Goal: Find specific page/section: Find specific page/section

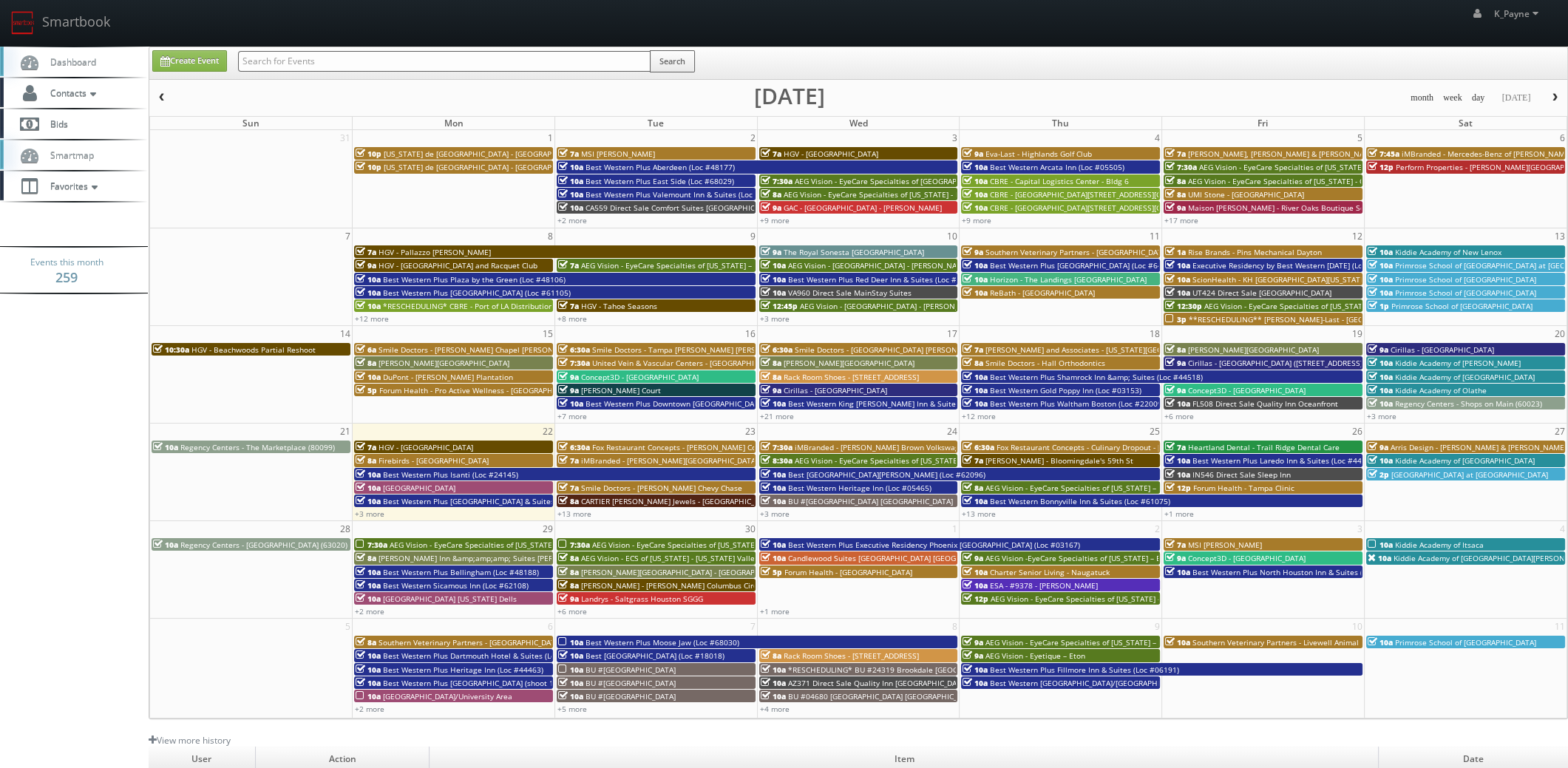
click at [277, 57] on input "text" at bounding box center [445, 61] width 412 height 21
type input "amberly"
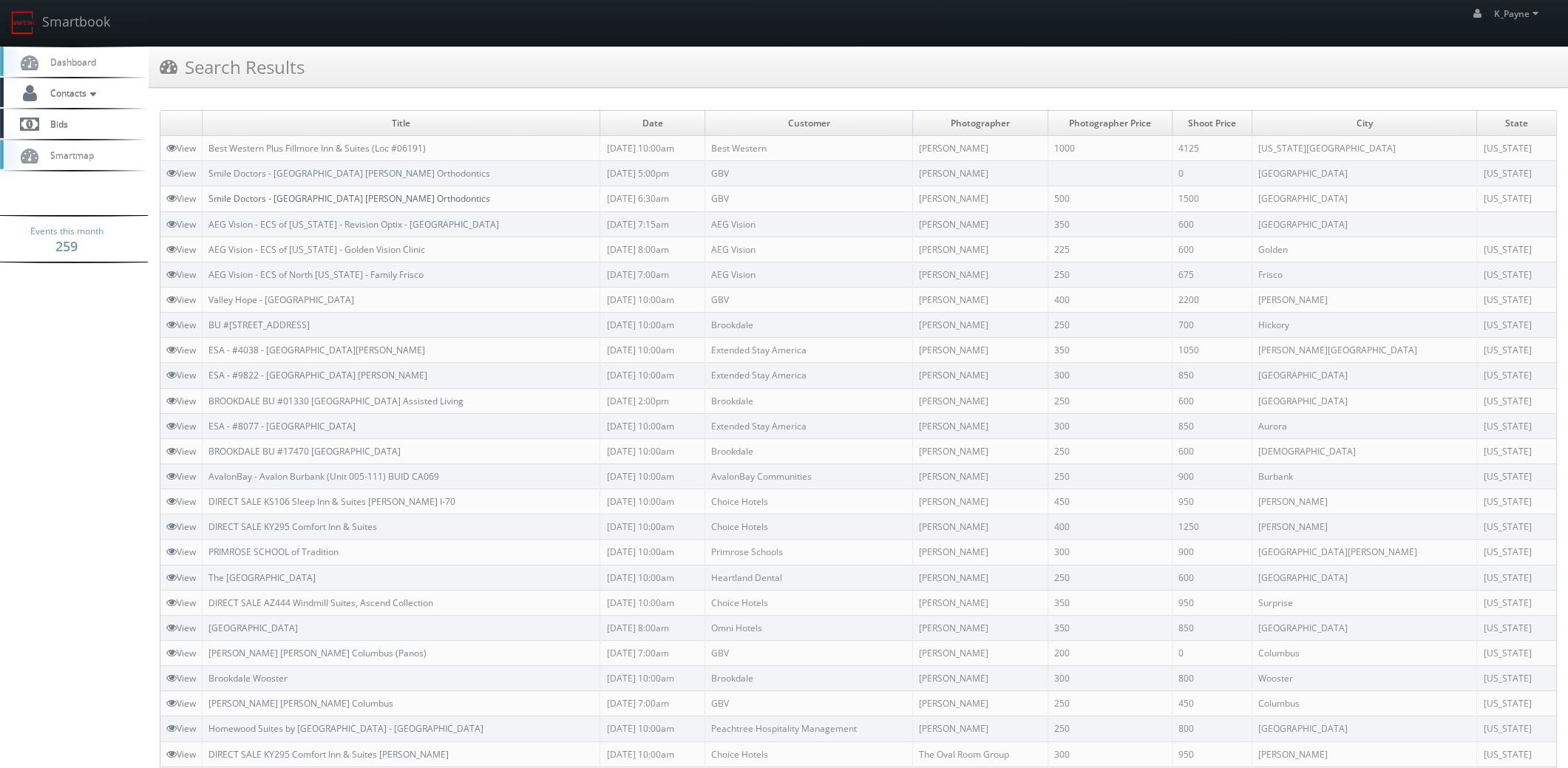
click at [396, 198] on link "Smile Doctors - Tampa Amberly Farina Orthodontics" at bounding box center [348, 198] width 282 height 12
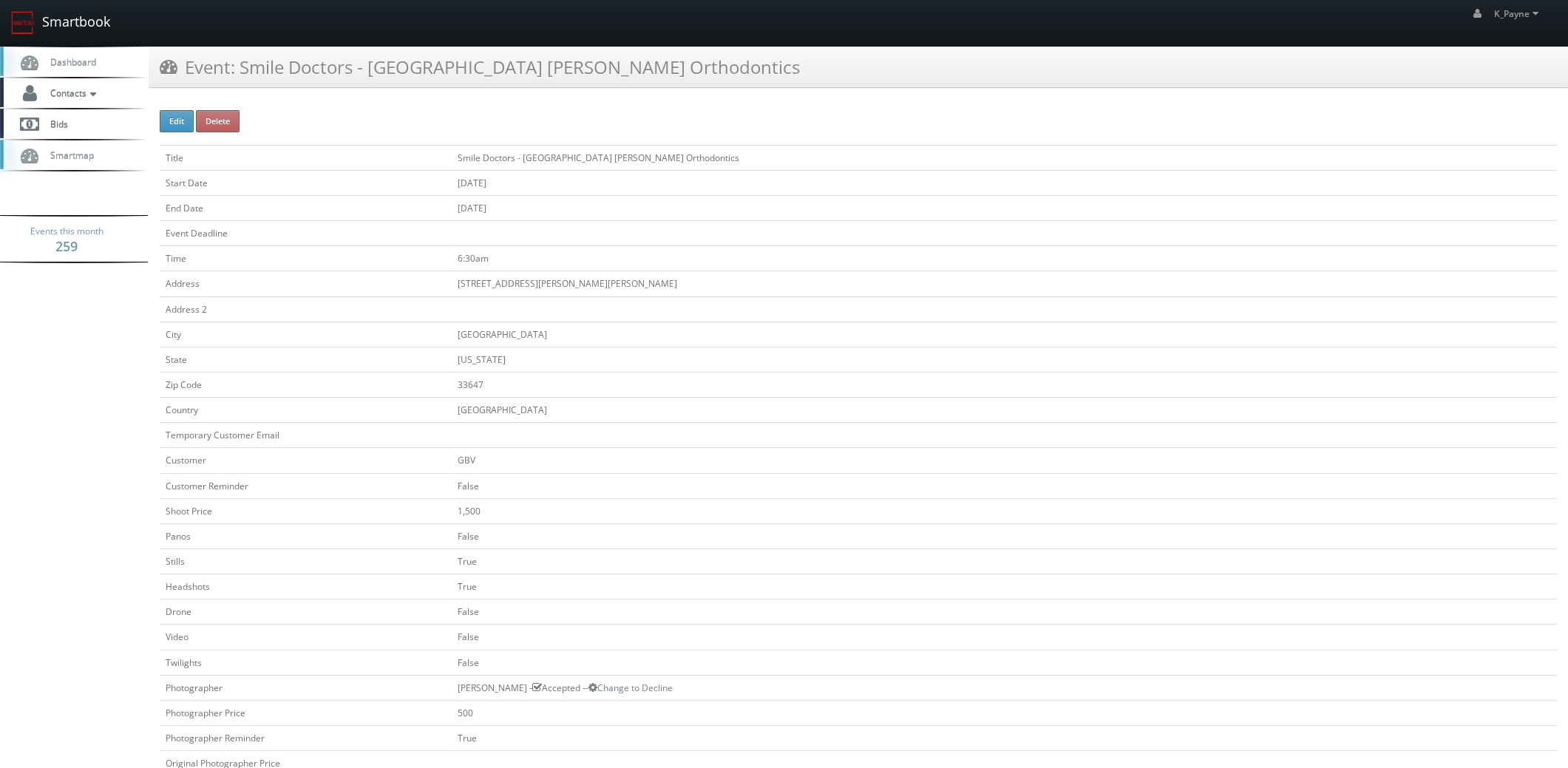
click at [81, 22] on link "Smartbook" at bounding box center [60, 23] width 121 height 46
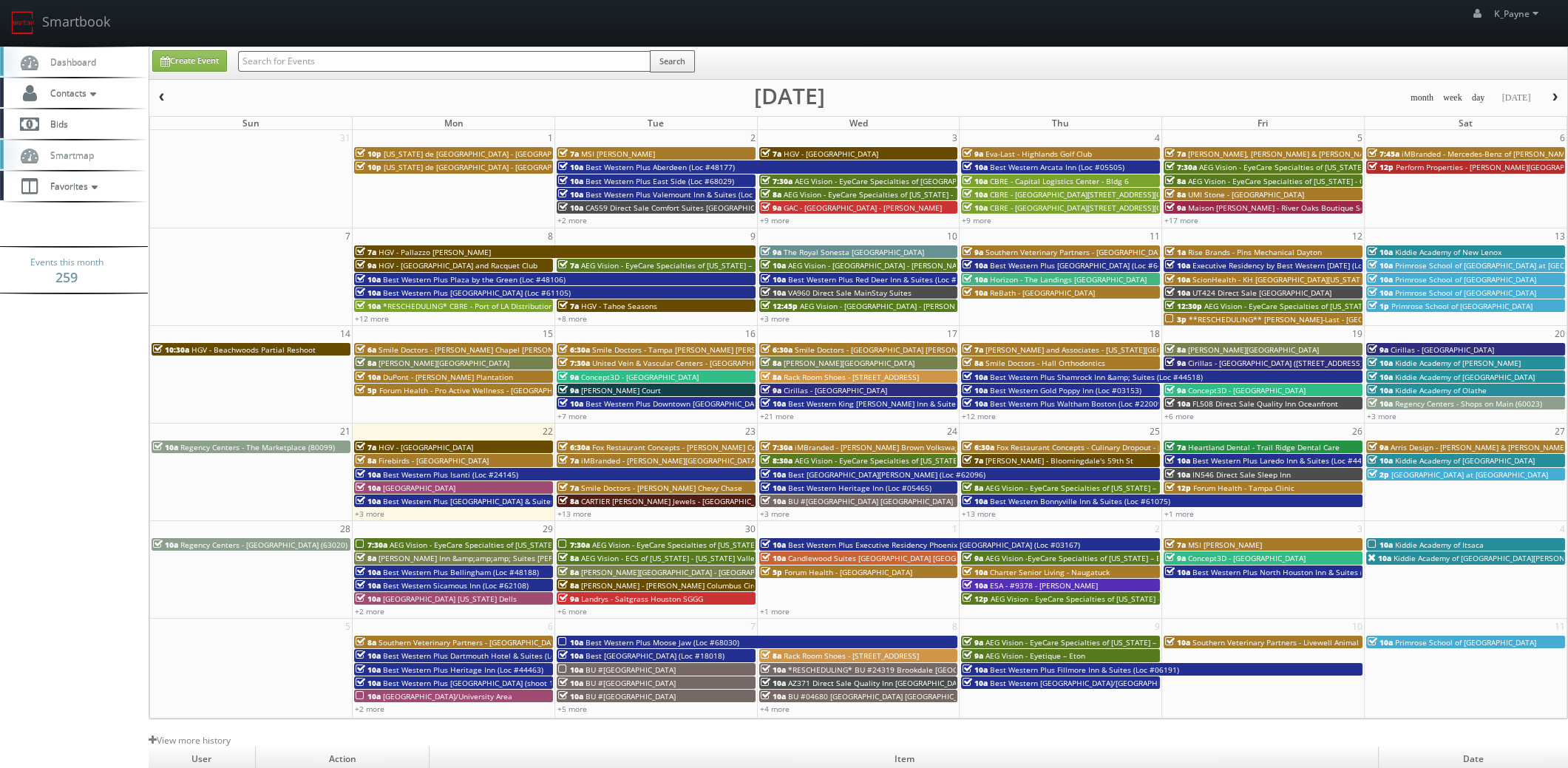
click at [280, 59] on input "text" at bounding box center [445, 61] width 412 height 21
type input "carolina commerce"
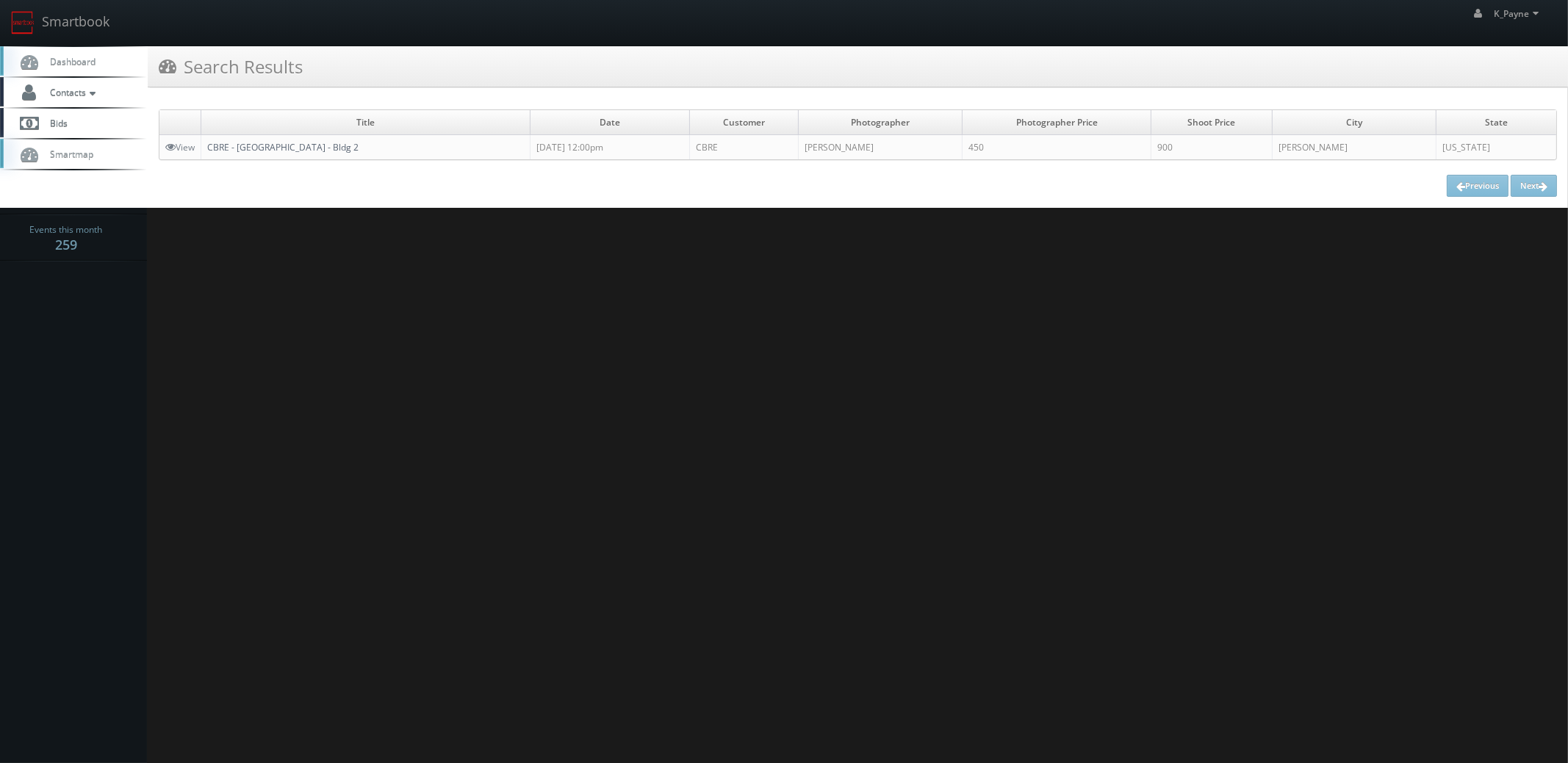
drag, startPoint x: 404, startPoint y: 146, endPoint x: 211, endPoint y: 149, distance: 193.0
click at [211, 149] on td "CBRE - Carolina Commerce Center - Bldg 2" at bounding box center [366, 147] width 330 height 25
copy link "CBRE - Carolina Commerce Center - Bldg 2"
click at [66, 23] on link "Smartbook" at bounding box center [60, 22] width 121 height 46
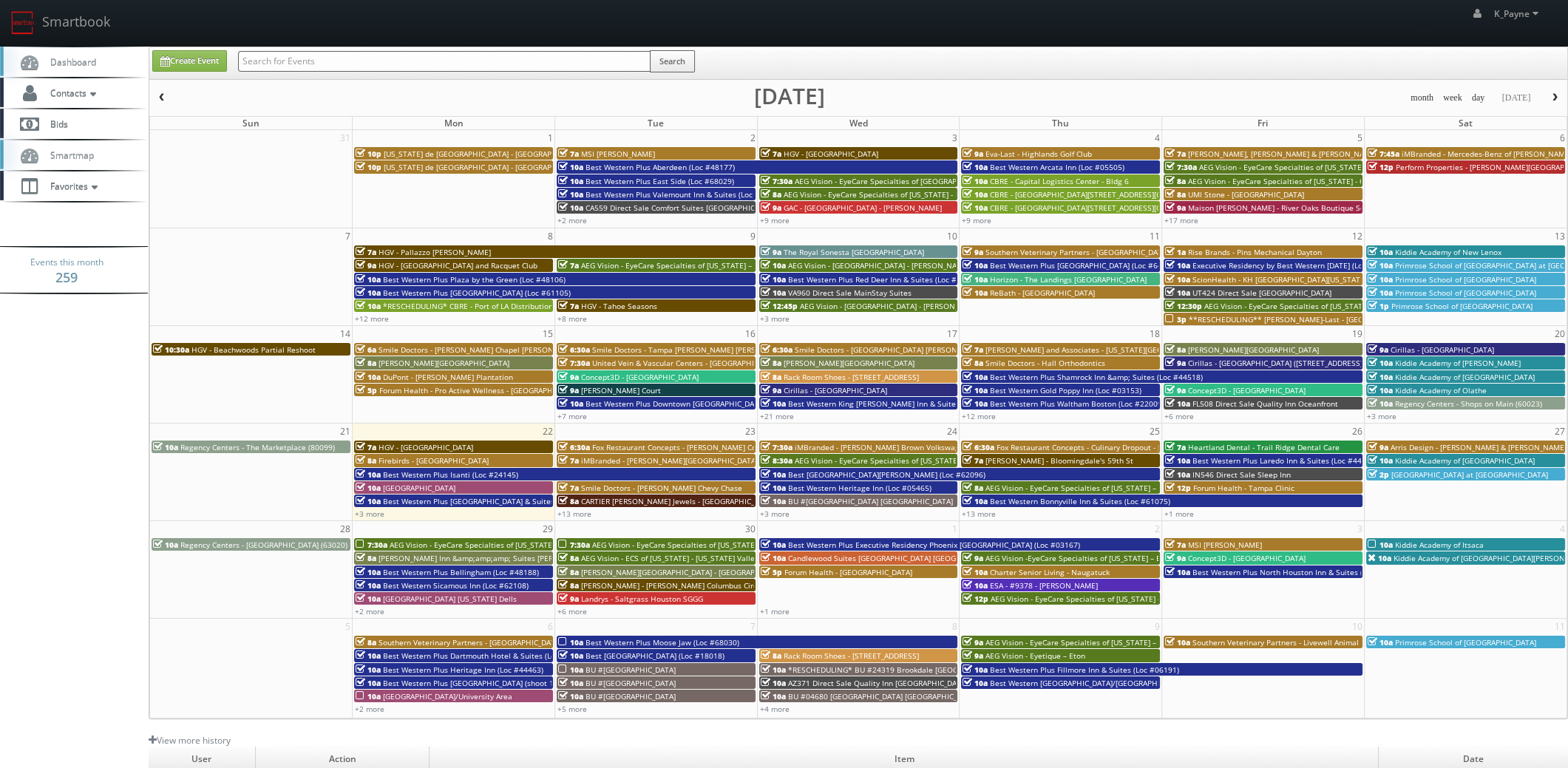
click at [279, 59] on input "text" at bounding box center [445, 61] width 412 height 21
type input "boerne"
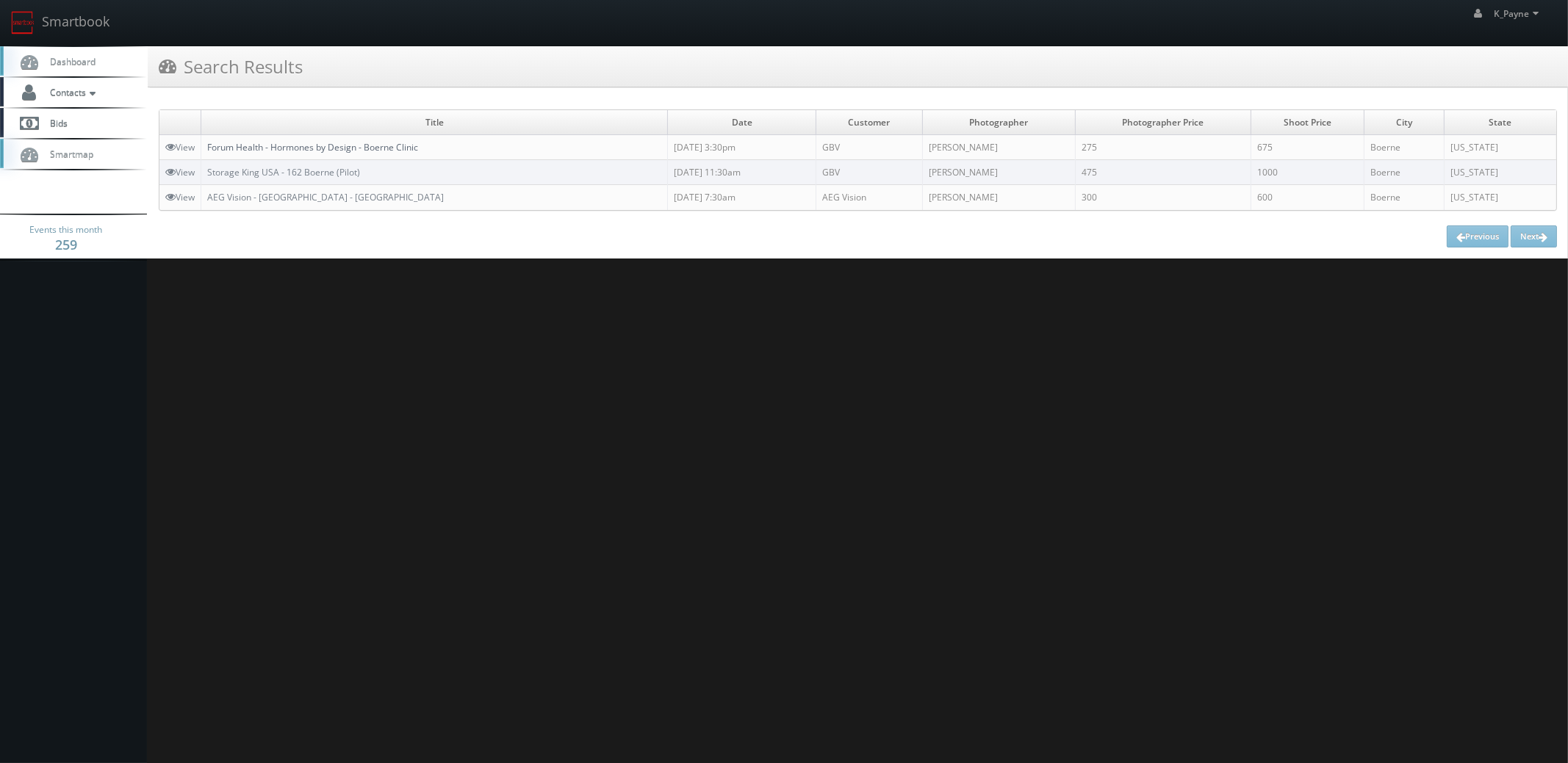
click at [374, 142] on link "Forum Health - Hormones by Design - Boerne Clinic" at bounding box center [312, 147] width 211 height 12
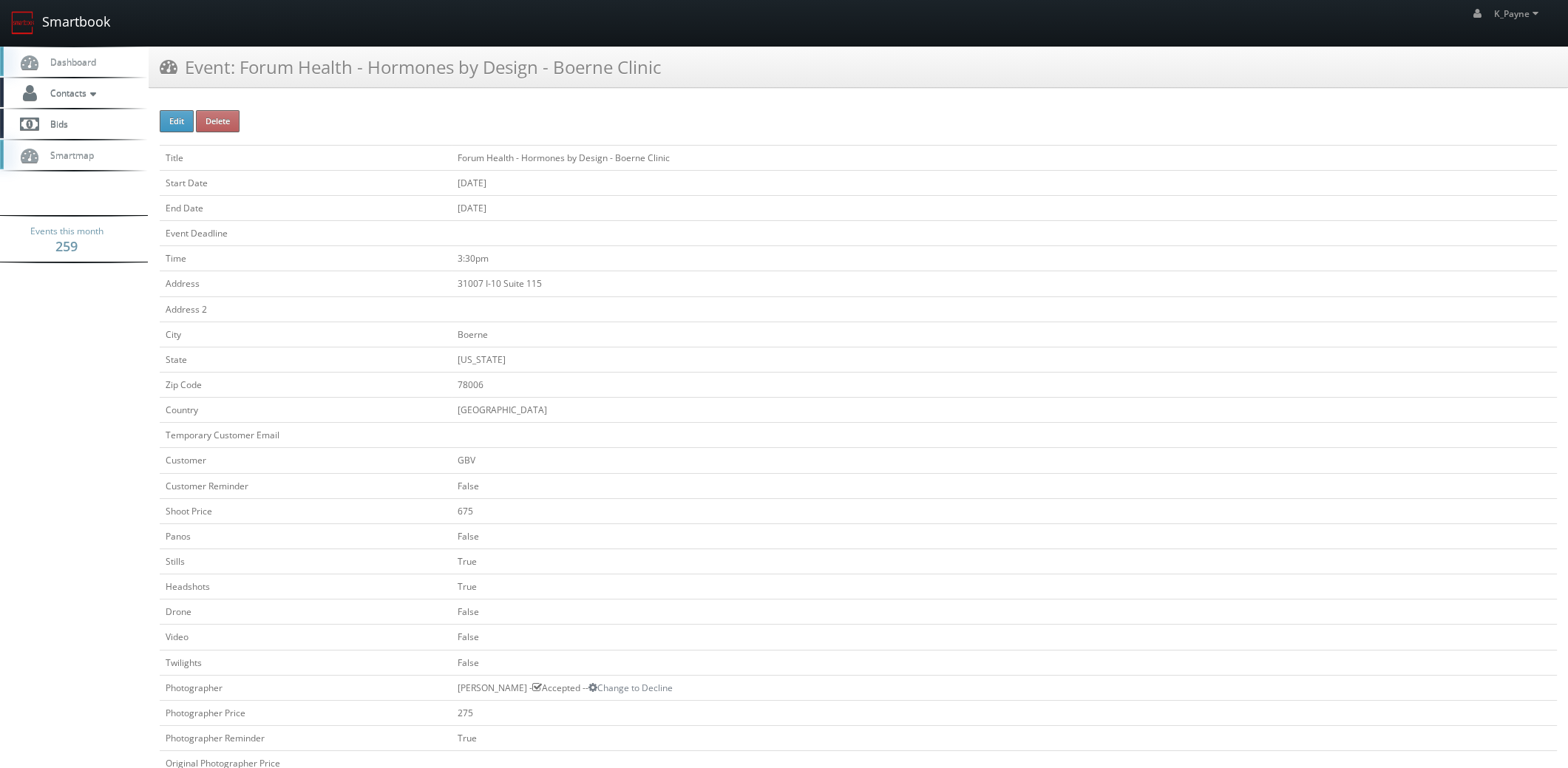
click at [81, 29] on link "Smartbook" at bounding box center [60, 23] width 121 height 46
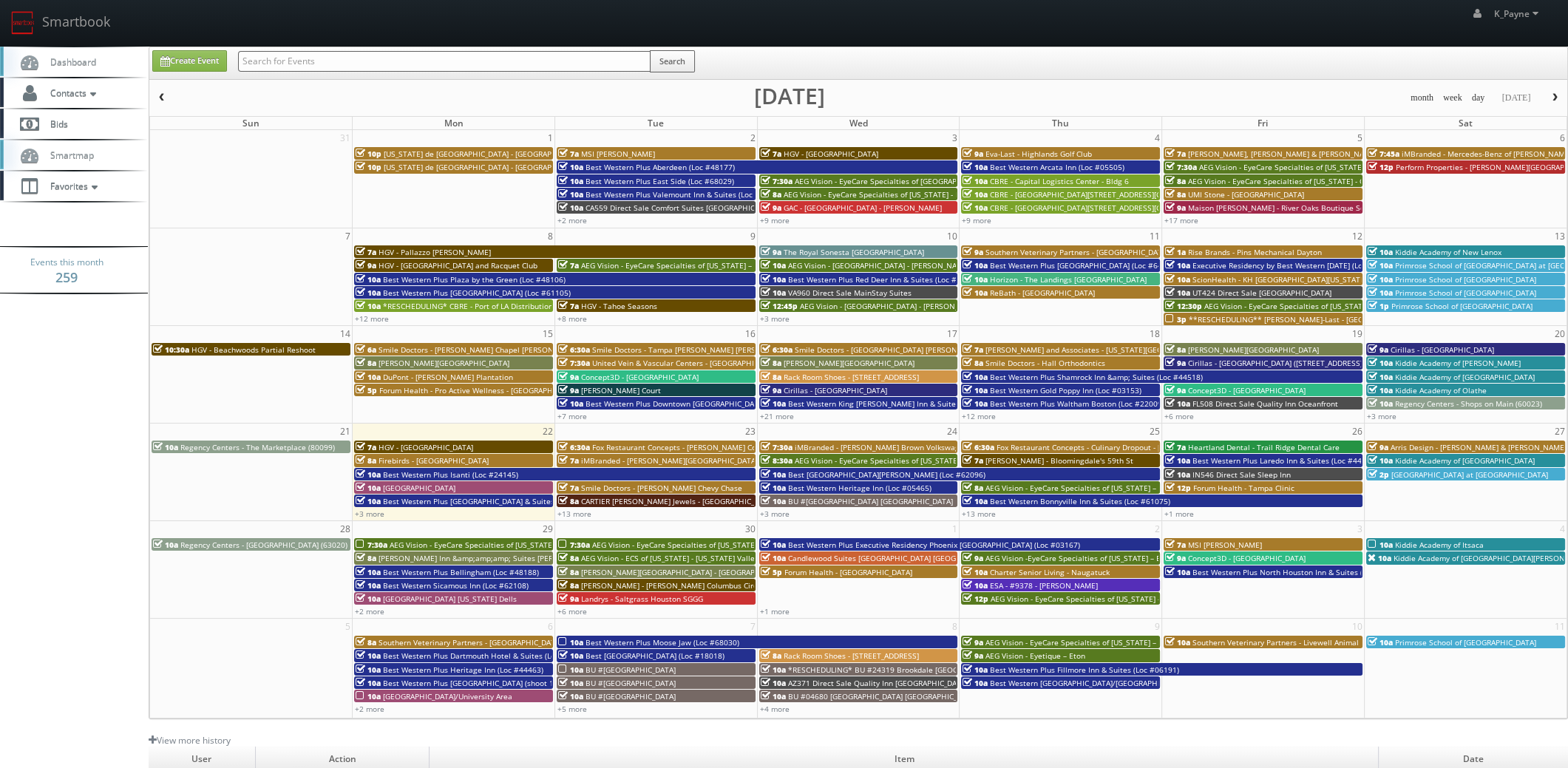
click at [269, 61] on input "text" at bounding box center [445, 61] width 412 height 21
type input "txp80"
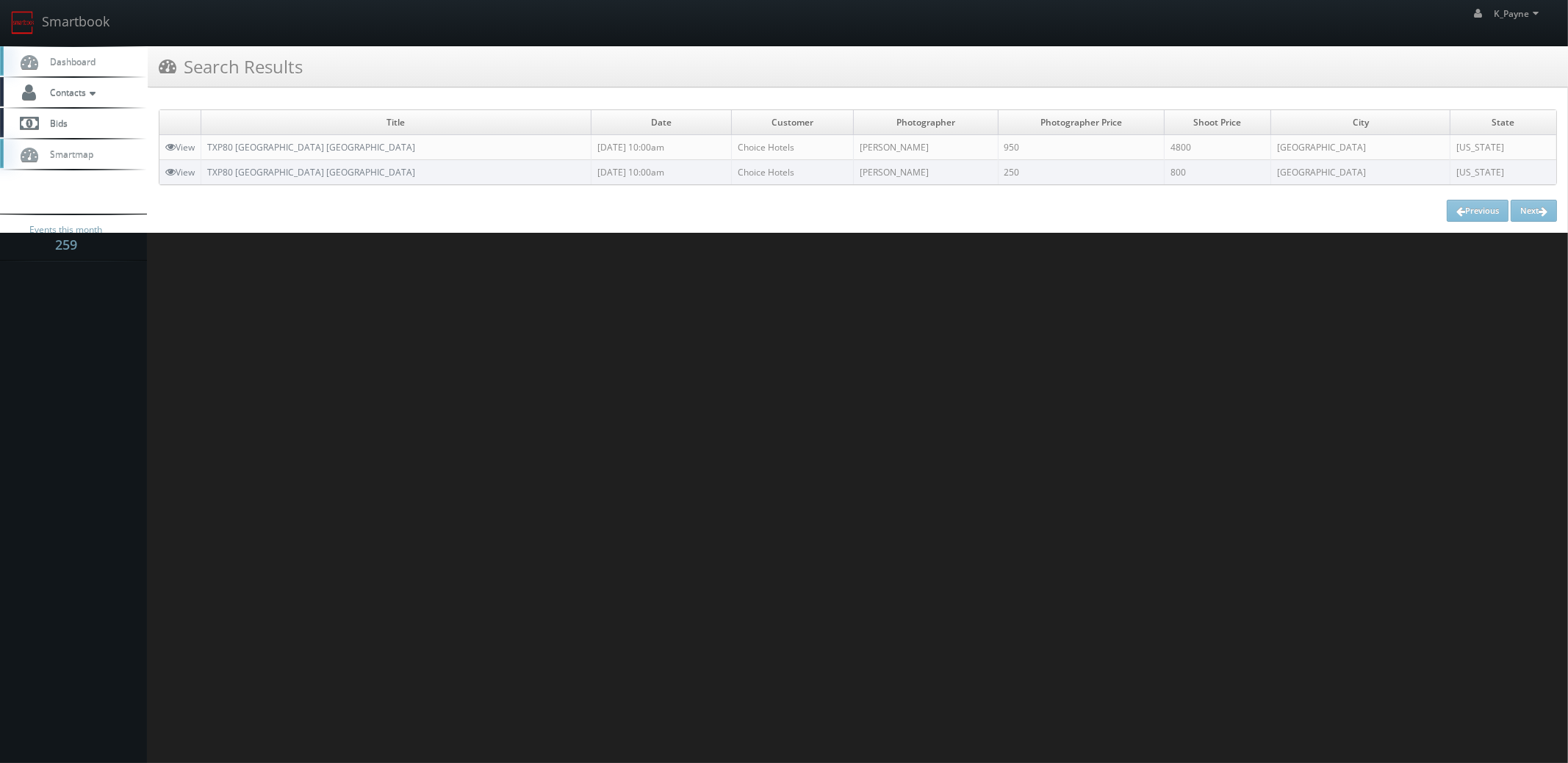
drag, startPoint x: 437, startPoint y: 142, endPoint x: 186, endPoint y: 154, distance: 251.3
click at [186, 154] on tr "View TXP80 Cambria Hotel Fort Worth - Medical Center 09/18/2025 10:00am Choice …" at bounding box center [857, 147] width 1397 height 25
drag, startPoint x: 393, startPoint y: 283, endPoint x: 396, endPoint y: 275, distance: 8.5
click at [394, 279] on html "Smartbook Toggle Side Navigation Toggle Top Navigation K_Payne K_Payne Profile …" at bounding box center [784, 381] width 1568 height 763
drag, startPoint x: 425, startPoint y: 148, endPoint x: 210, endPoint y: 154, distance: 215.1
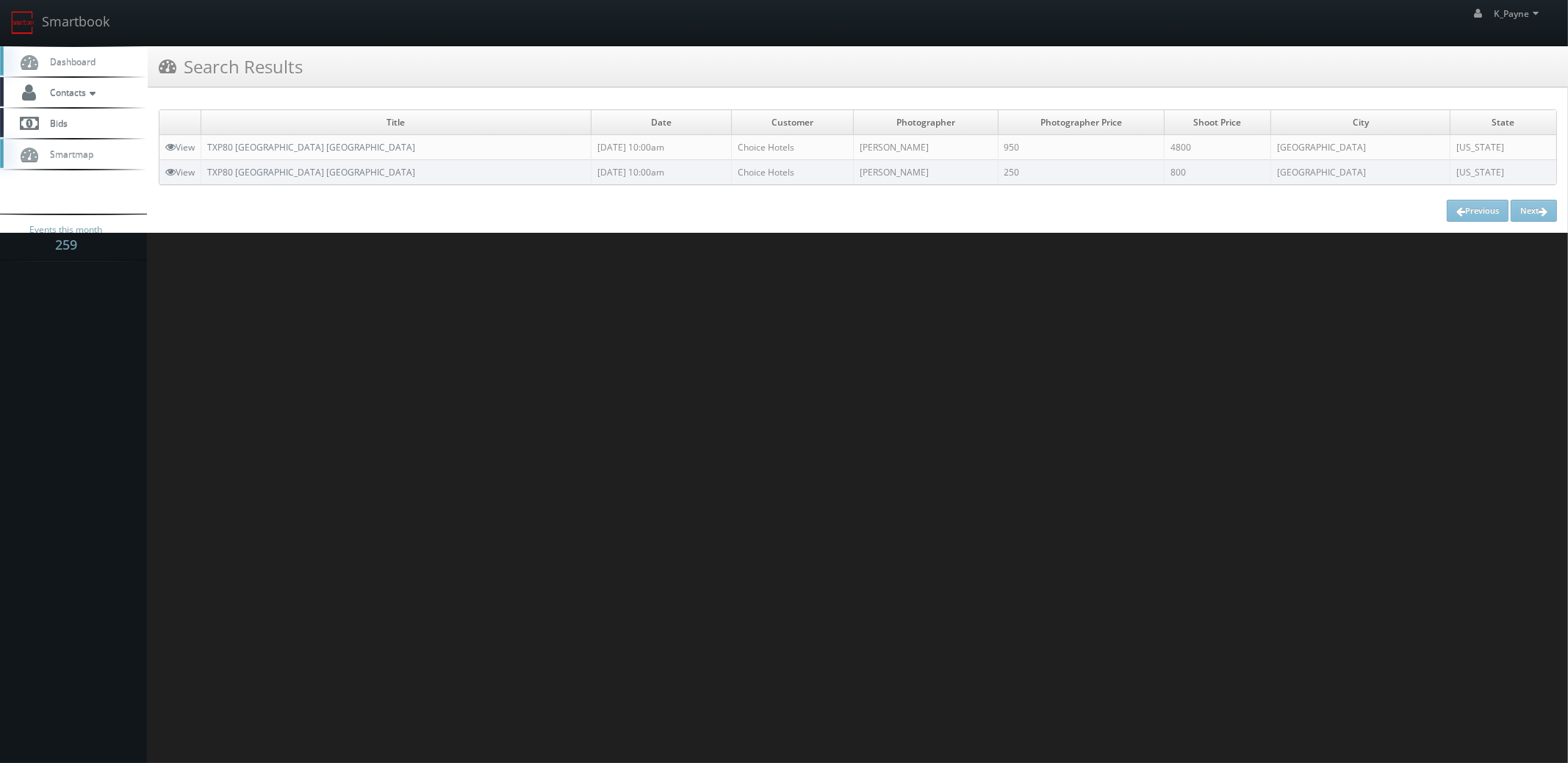
click at [210, 154] on td "TXP80 [GEOGRAPHIC_DATA] [GEOGRAPHIC_DATA]" at bounding box center [396, 147] width 390 height 25
copy link "TXP80 [GEOGRAPHIC_DATA] [GEOGRAPHIC_DATA]"
click at [77, 12] on link "Smartbook" at bounding box center [60, 22] width 121 height 46
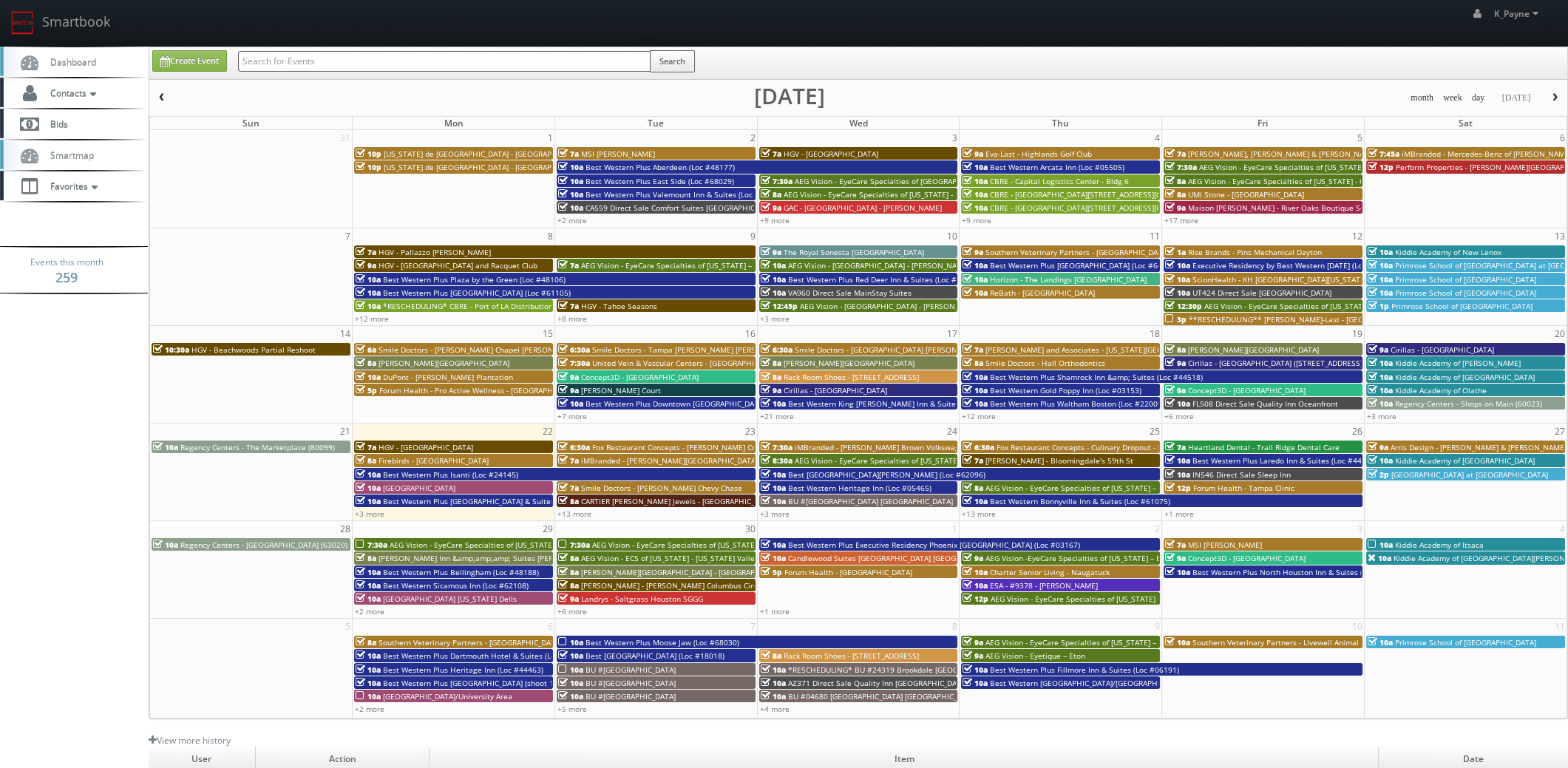
click at [269, 58] on input "text" at bounding box center [445, 61] width 412 height 21
type input "beachwoods"
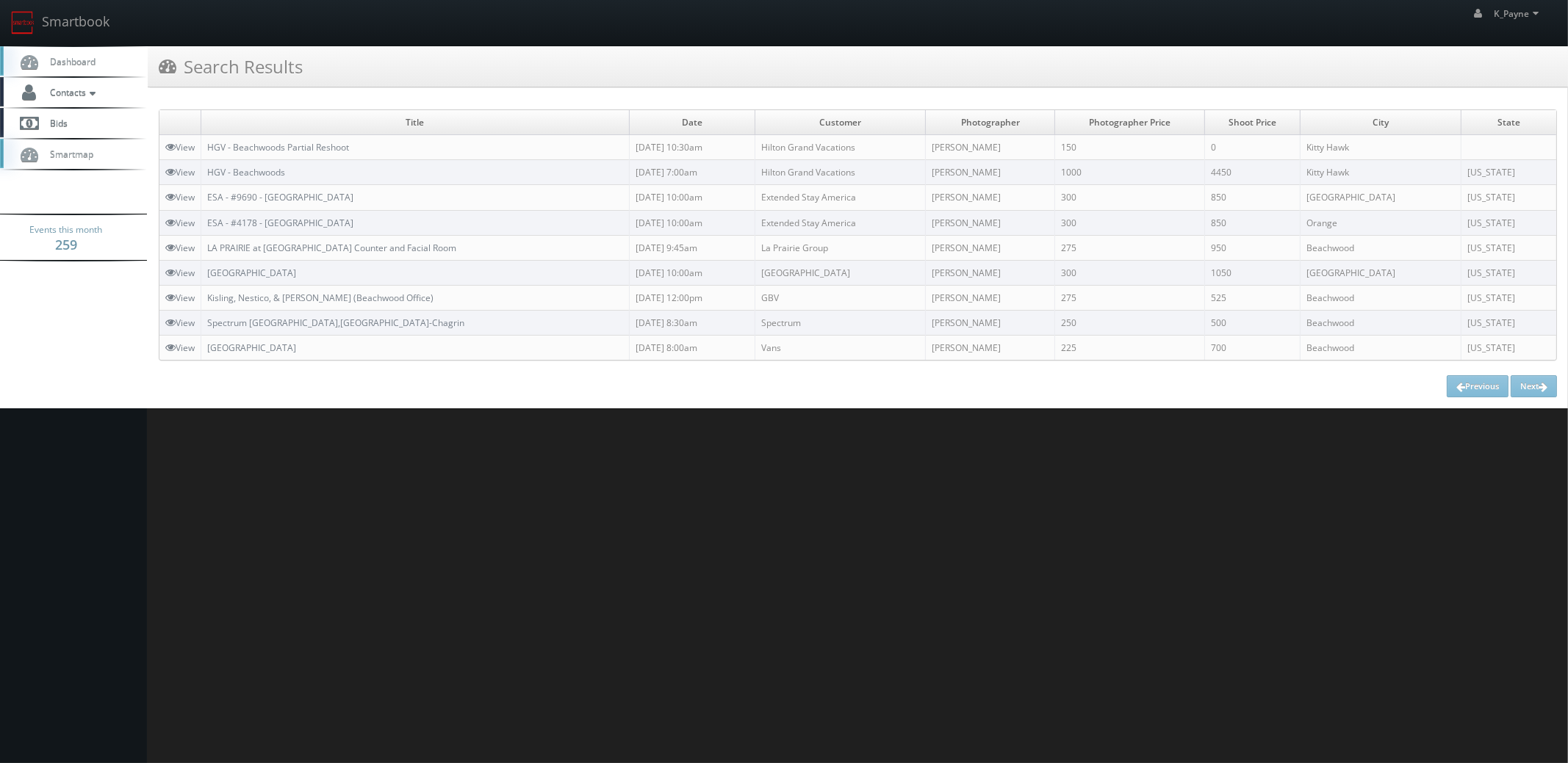
click at [7, 340] on body "Smartbook Toggle Side Navigation Toggle Top Navigation K_Payne K_Payne Profile …" at bounding box center [784, 204] width 1568 height 408
click at [73, 10] on link "Smartbook" at bounding box center [60, 22] width 121 height 46
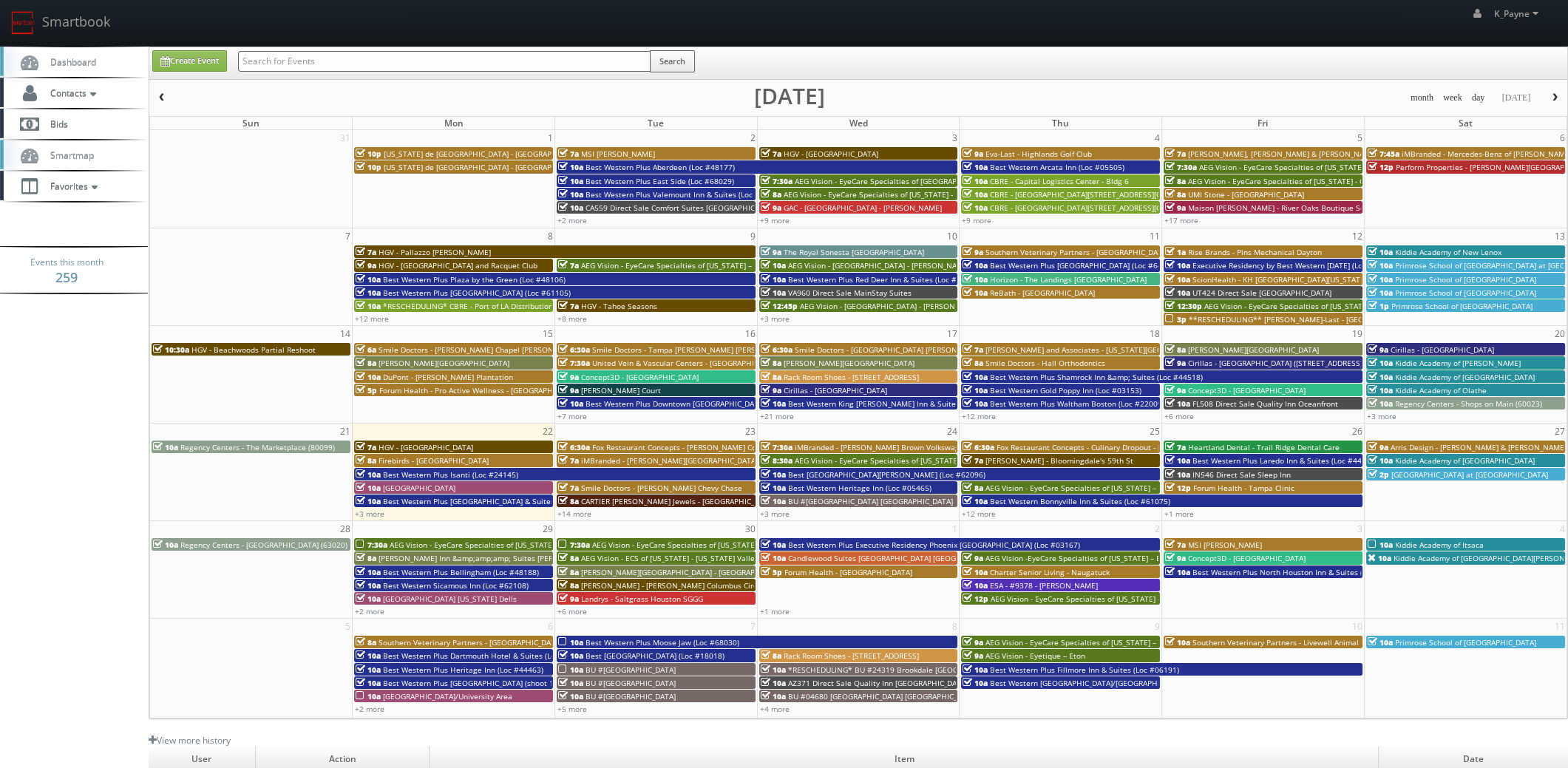
click at [293, 60] on input "text" at bounding box center [445, 61] width 412 height 21
type input "cnb04"
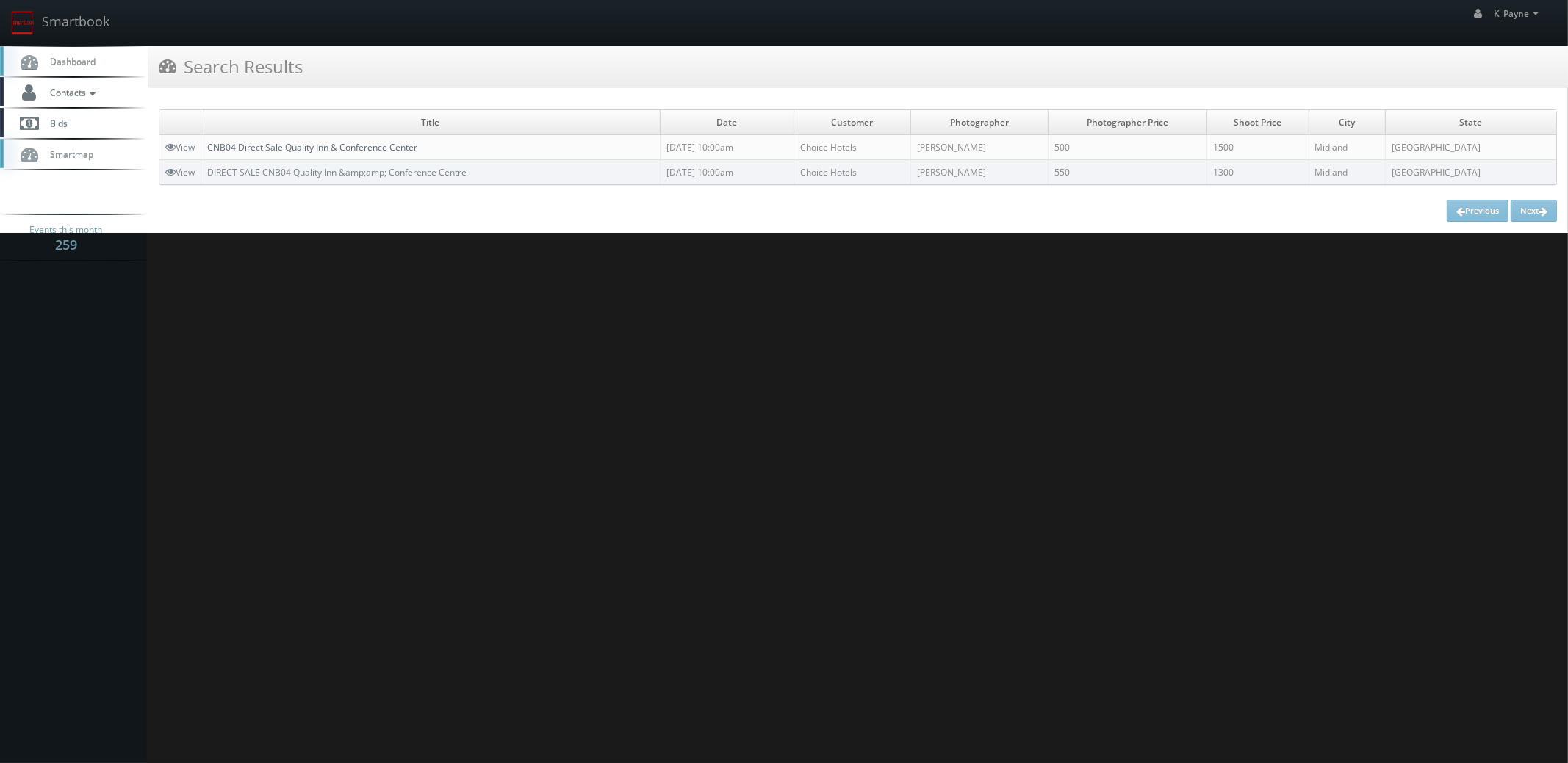
click at [327, 145] on link "CNB04 Direct Sale Quality Inn & Conference Center" at bounding box center [312, 147] width 210 height 12
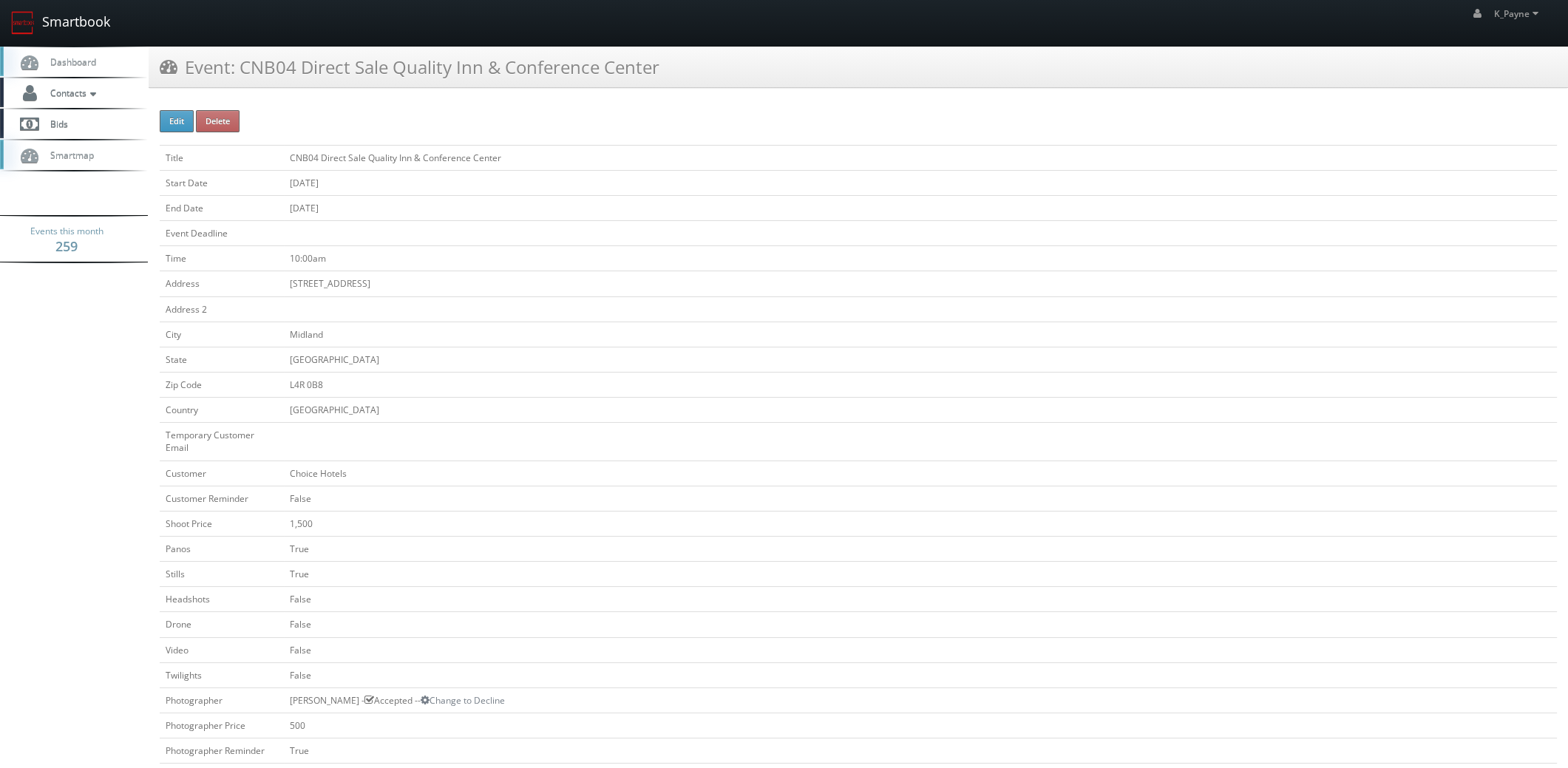
click at [89, 22] on link "Smartbook" at bounding box center [60, 23] width 121 height 46
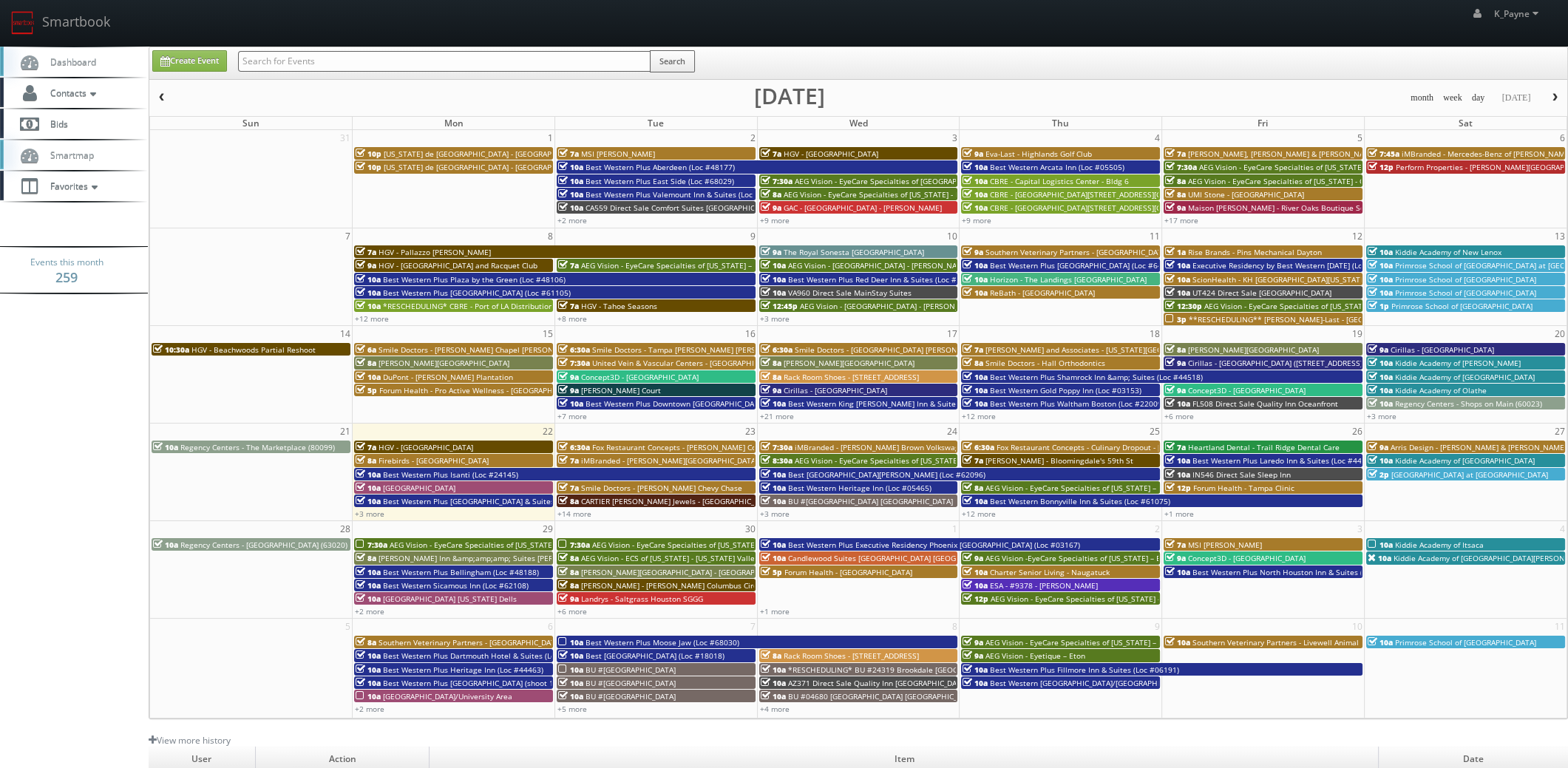
click at [296, 63] on input "text" at bounding box center [445, 61] width 412 height 21
click at [262, 56] on input "text" at bounding box center [445, 61] width 412 height 21
type input "monona"
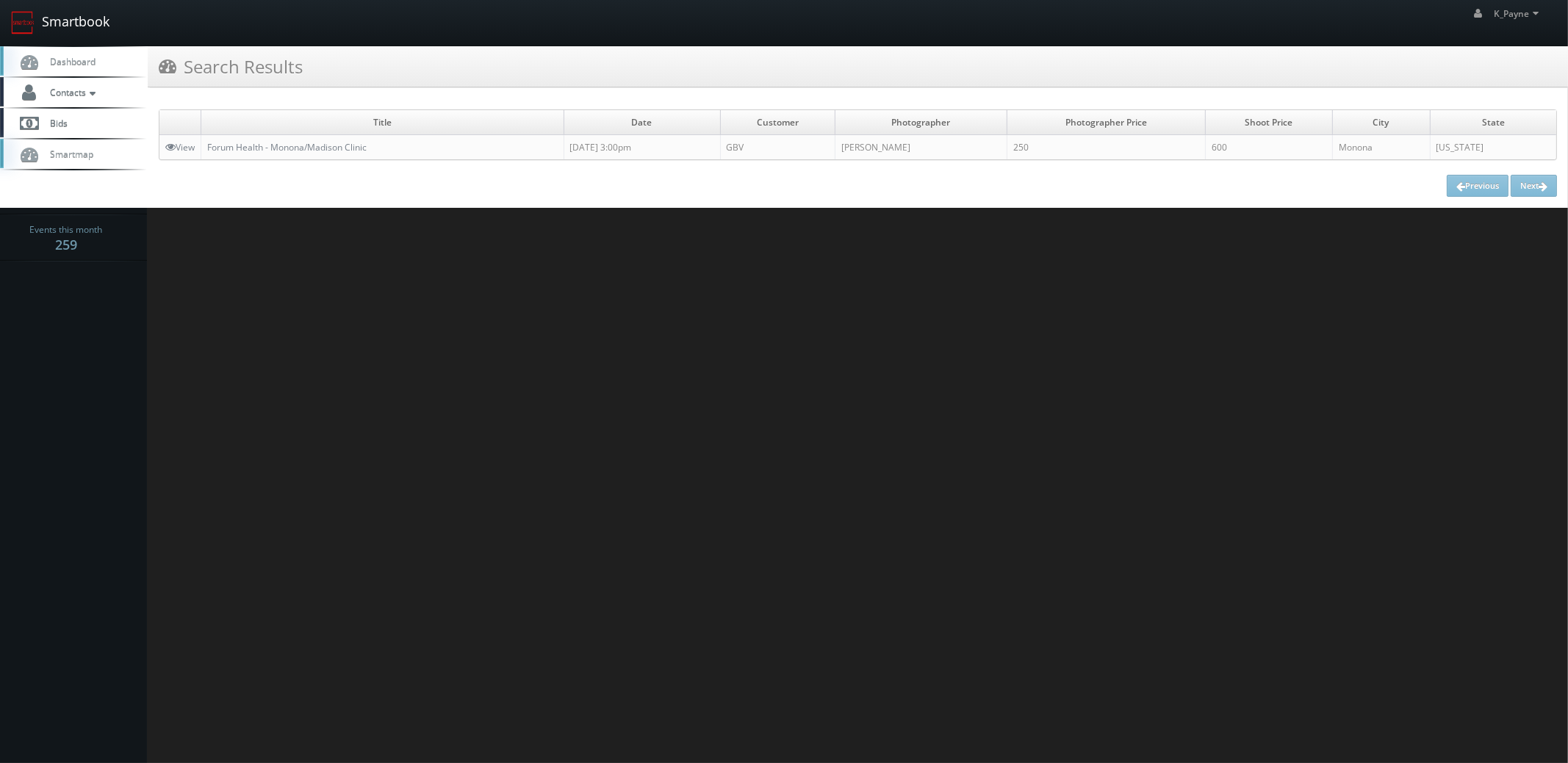
click at [66, 21] on link "Smartbook" at bounding box center [60, 22] width 121 height 46
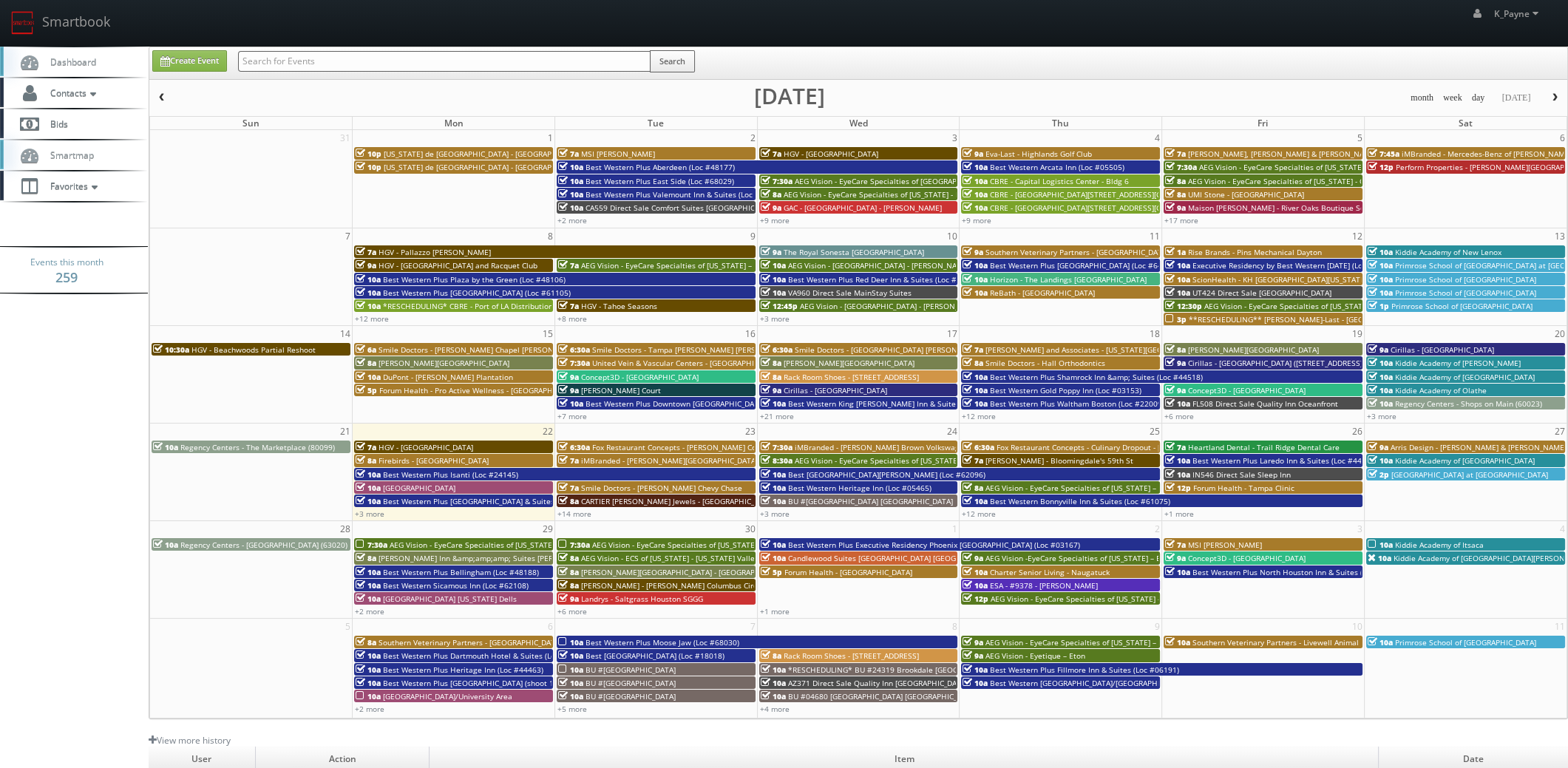
click at [340, 66] on input "text" at bounding box center [445, 61] width 412 height 21
type input "accurate"
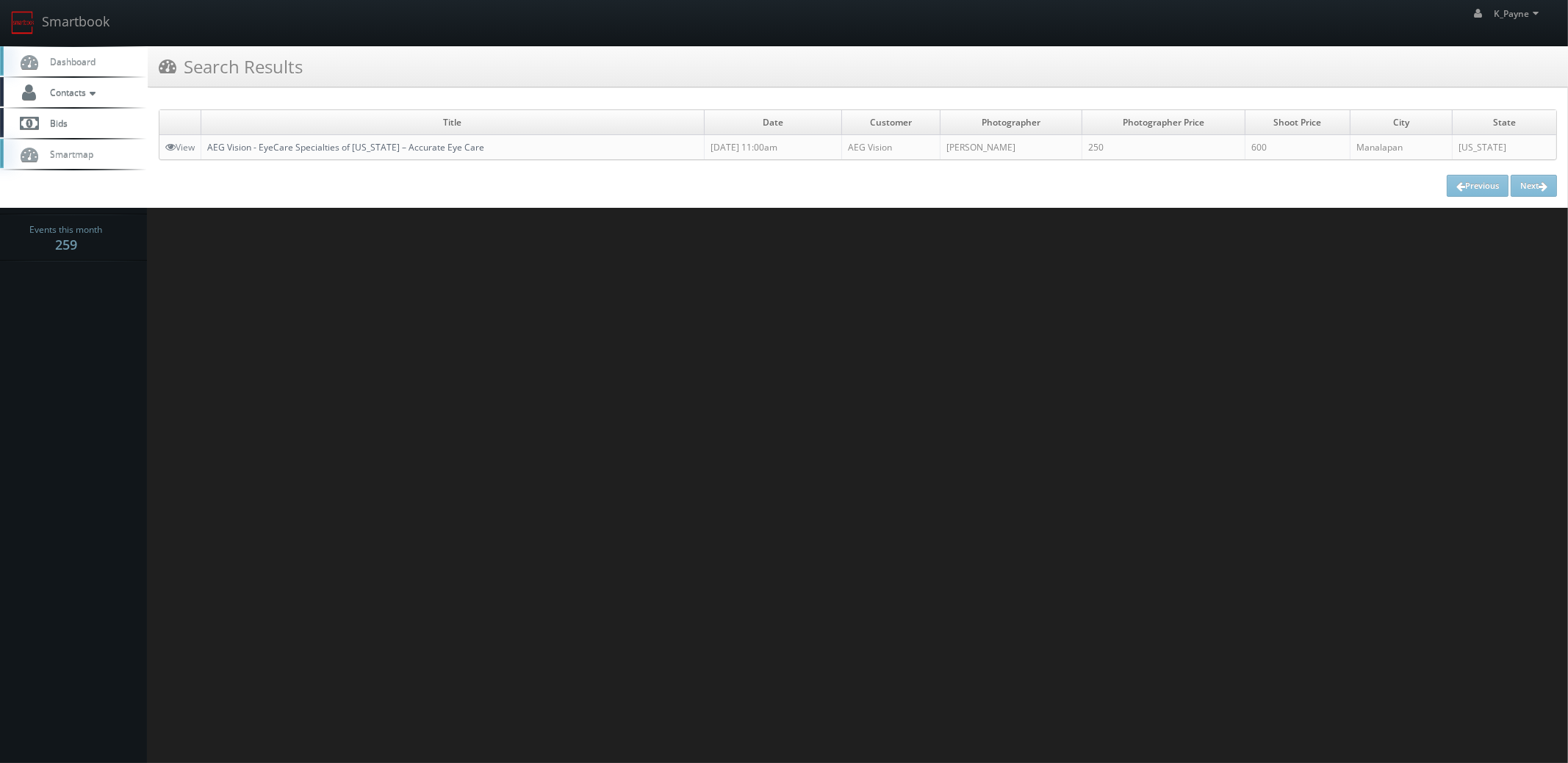
click at [451, 146] on link "AEG Vision - EyeCare Specialties of [US_STATE] – Accurate Eye Care" at bounding box center [345, 147] width 277 height 12
